Goal: Find contact information: Find contact information

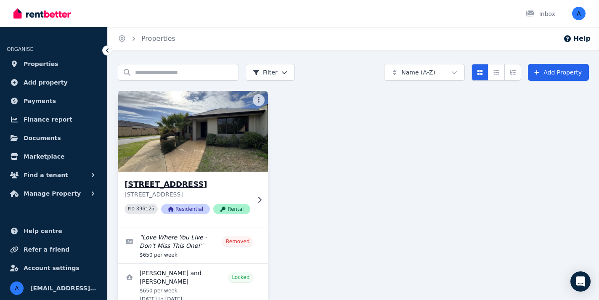
click at [171, 159] on img at bounding box center [193, 131] width 158 height 85
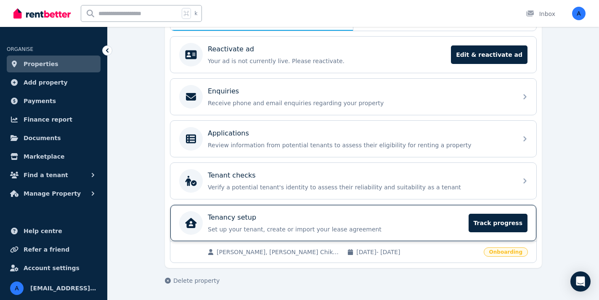
scroll to position [164, 0]
click at [290, 219] on div "Tenancy setup" at bounding box center [336, 217] width 256 height 10
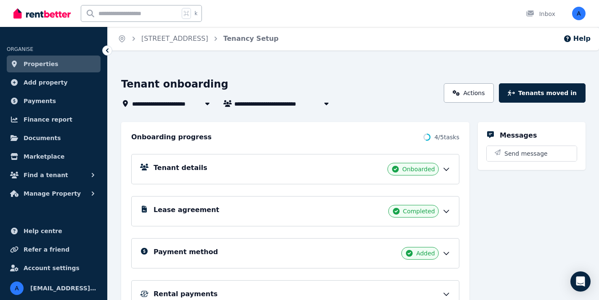
click at [209, 168] on div "Tenant details Onboarded" at bounding box center [301, 169] width 297 height 13
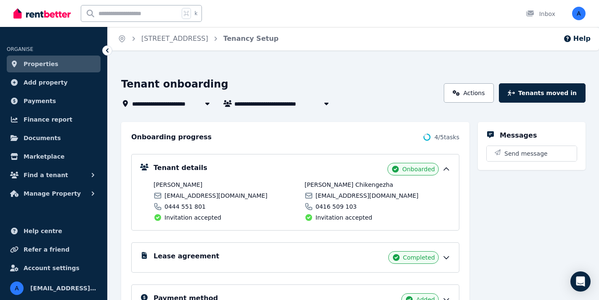
drag, startPoint x: 153, startPoint y: 185, endPoint x: 226, endPoint y: 188, distance: 72.8
click at [226, 188] on div "Tenant details Onboarded [PERSON_NAME] [EMAIL_ADDRESS][DOMAIN_NAME] 0444 551 80…" at bounding box center [295, 192] width 310 height 59
copy span "[PERSON_NAME]"
drag, startPoint x: 165, startPoint y: 206, endPoint x: 207, endPoint y: 205, distance: 42.5
click at [207, 205] on div "0444 551 801" at bounding box center [226, 206] width 146 height 8
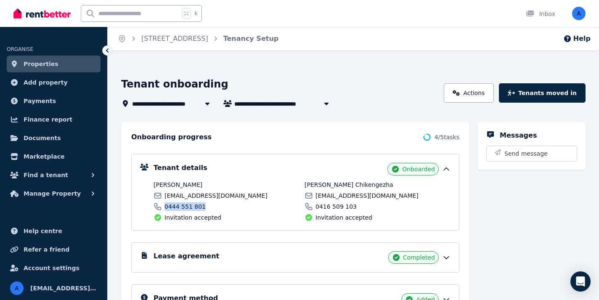
copy span "0444 551 801"
drag, startPoint x: 165, startPoint y: 195, endPoint x: 235, endPoint y: 193, distance: 69.8
click at [235, 193] on div "[EMAIL_ADDRESS][DOMAIN_NAME]" at bounding box center [226, 195] width 146 height 8
copy span "[EMAIL_ADDRESS][DOMAIN_NAME]"
